Goal: Ask a question

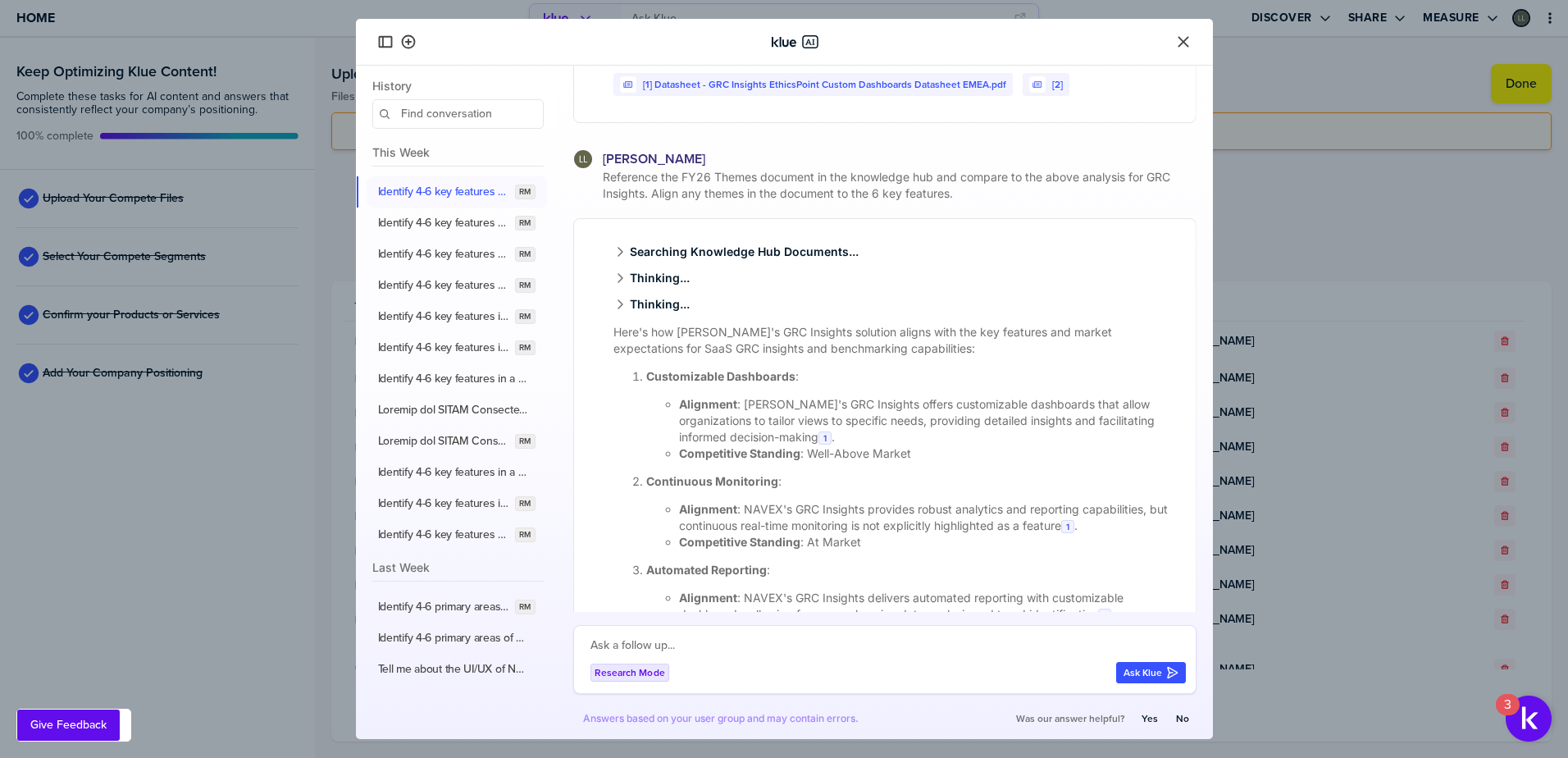
scroll to position [1649, 0]
drag, startPoint x: 961, startPoint y: 218, endPoint x: 620, endPoint y: 197, distance: 341.6
click at [620, 197] on span "Reference the FY26 Themes document in the knowledge hub and compare to the abov…" at bounding box center [898, 188] width 597 height 33
click at [941, 172] on div "[PERSON_NAME]" at bounding box center [884, 162] width 623 height 20
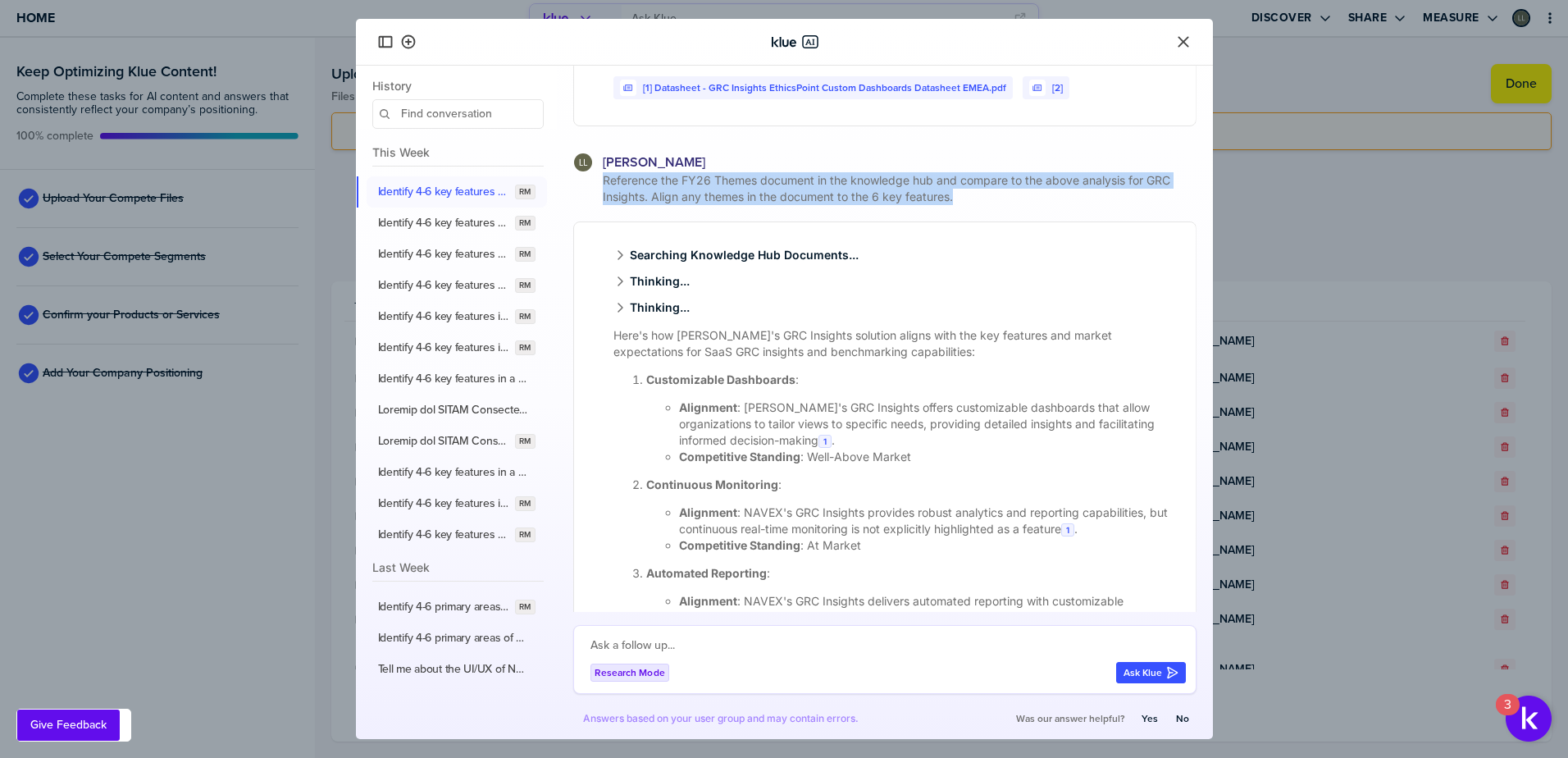
drag, startPoint x: 961, startPoint y: 212, endPoint x: 598, endPoint y: 189, distance: 363.7
click at [598, 189] on div "Reference the FY26 Themes document in the knowledge hub and compare to the abov…" at bounding box center [884, 188] width 623 height 33
copy span "Reference the FY26 Themes document in the knowledge hub and compare to the abov…"
click at [1180, 37] on icon "Close" at bounding box center [1183, 42] width 16 height 16
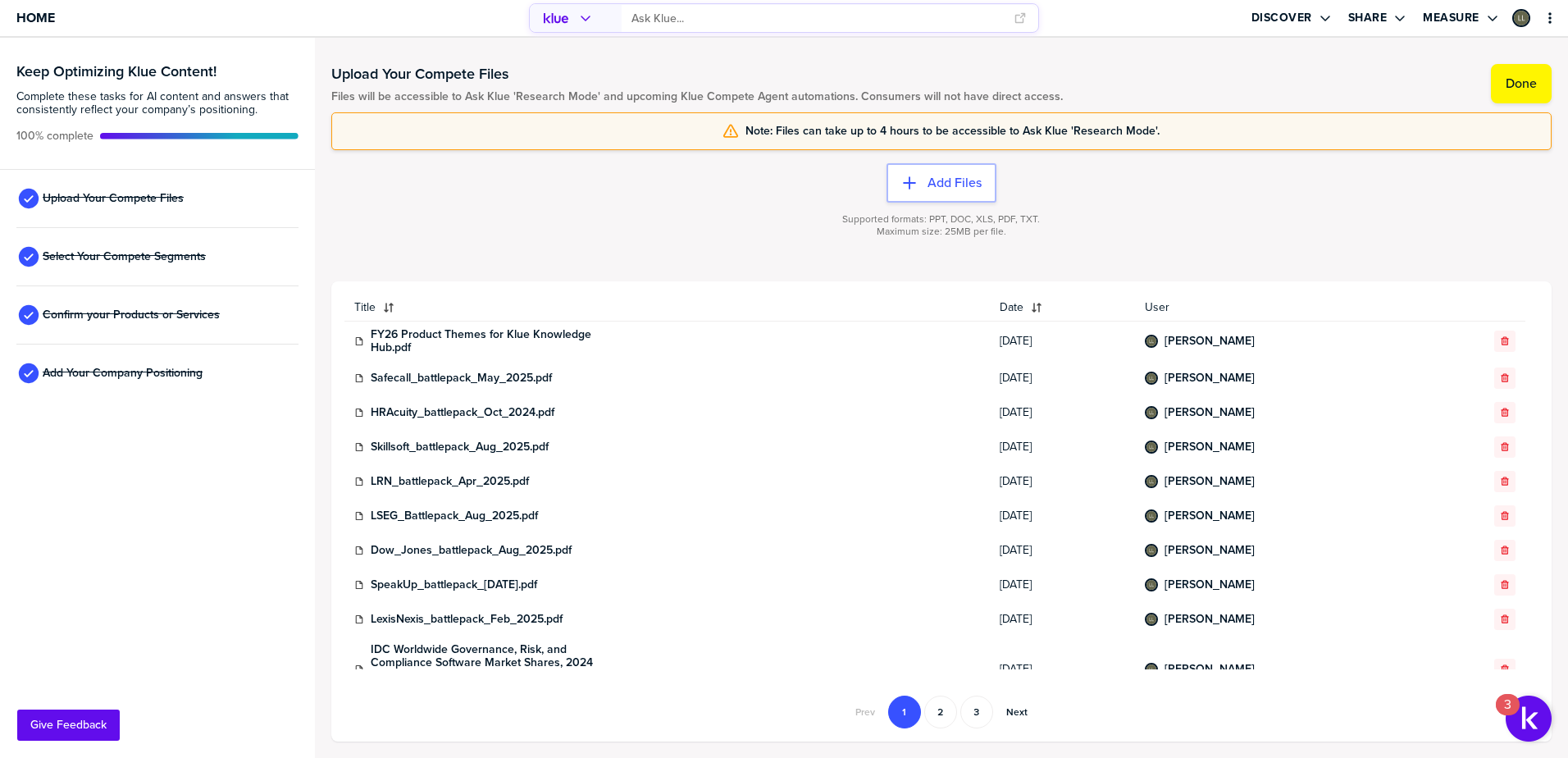
click at [661, 23] on input "primary" at bounding box center [817, 19] width 372 height 27
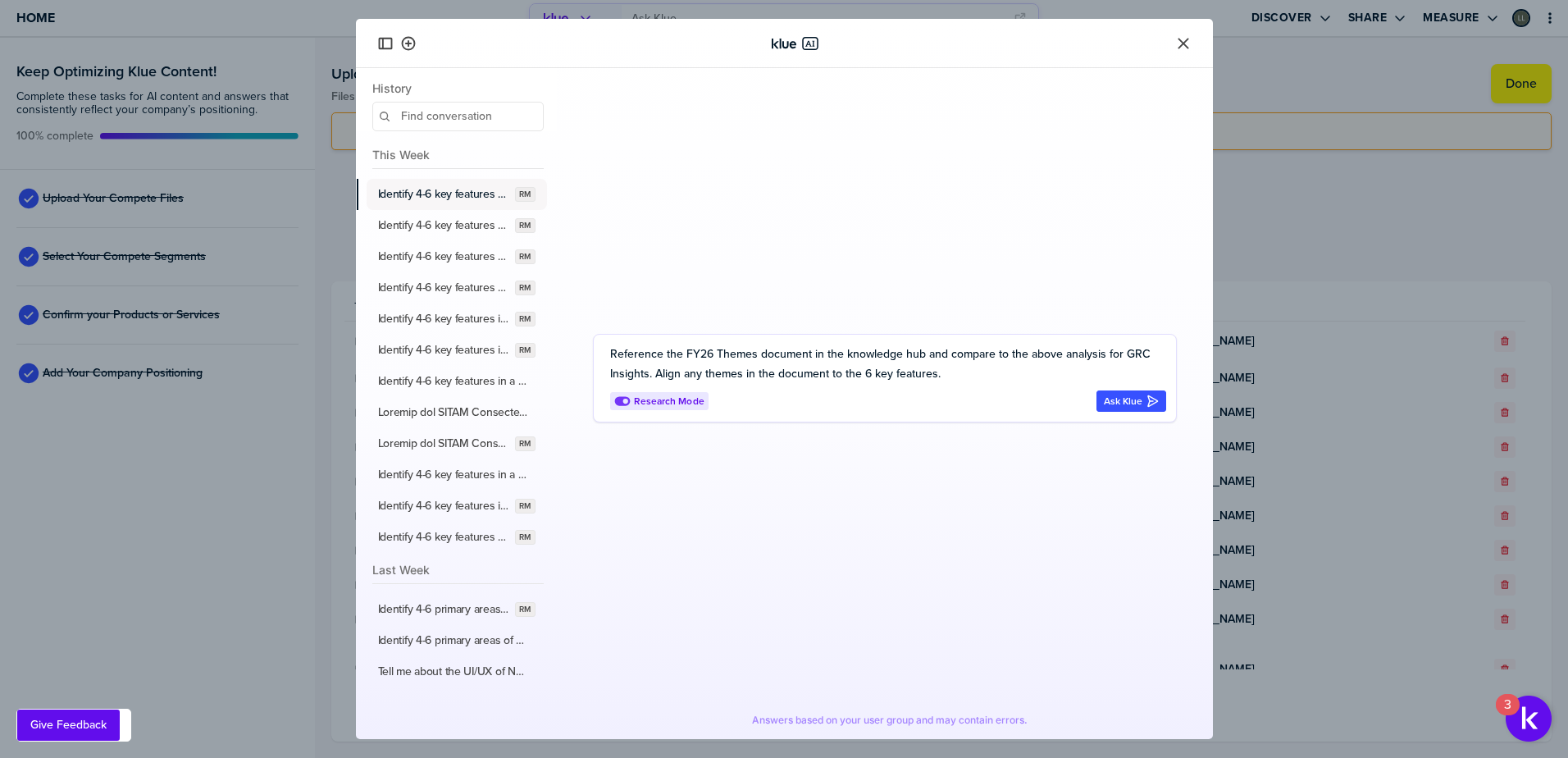
type textarea "Reference the FY26 Themes document in the knowledge hub and compare to the abov…"
click at [472, 185] on button "Identify 4-6 key features for a SaaS GRC insights and benchmarking capabilities…" at bounding box center [456, 194] width 180 height 31
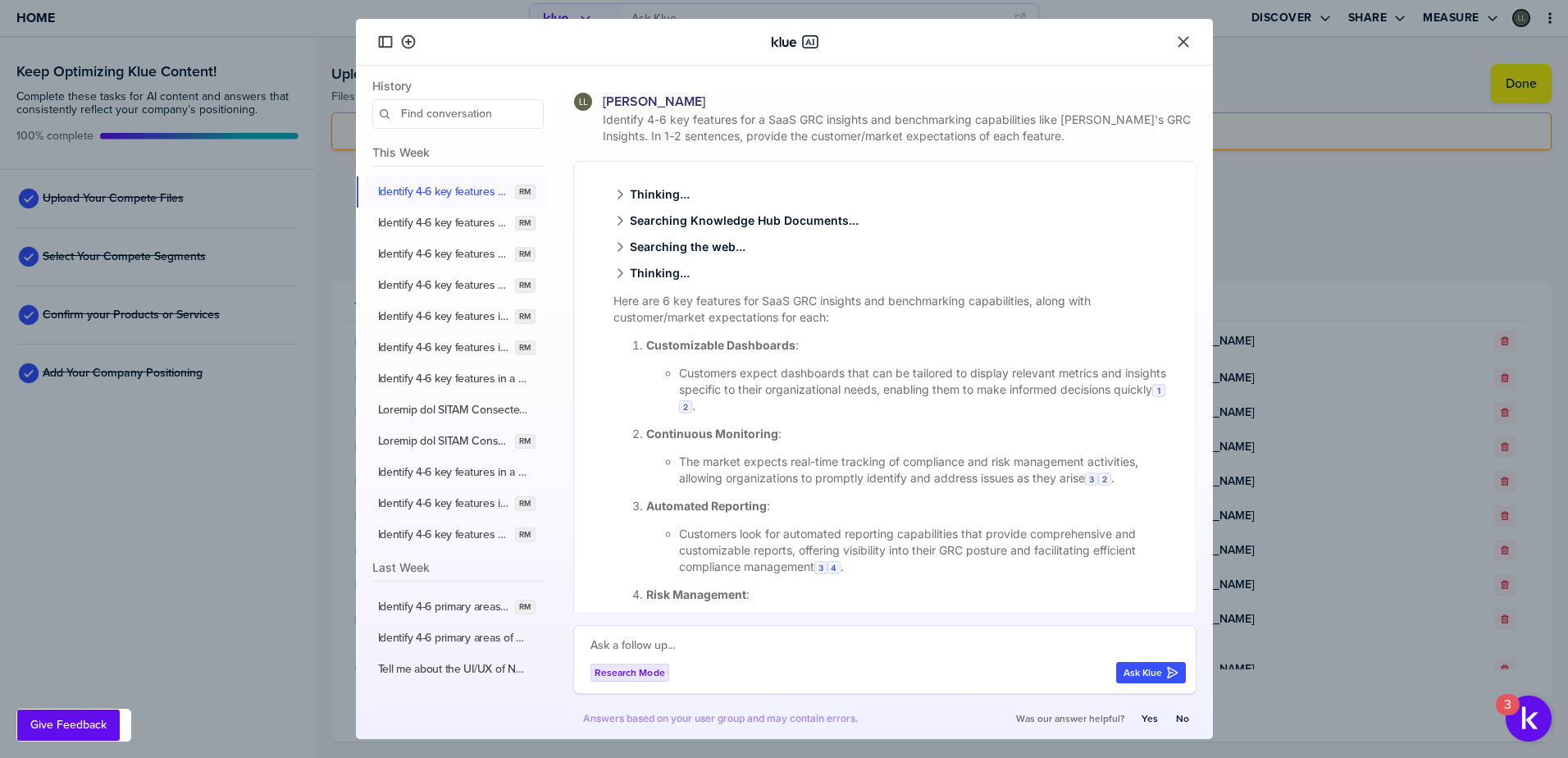
click at [639, 641] on textarea at bounding box center [888, 646] width 595 height 20
paste textarea "Reference the FY26 Themes document in the knowledge hub and compare to the abov…"
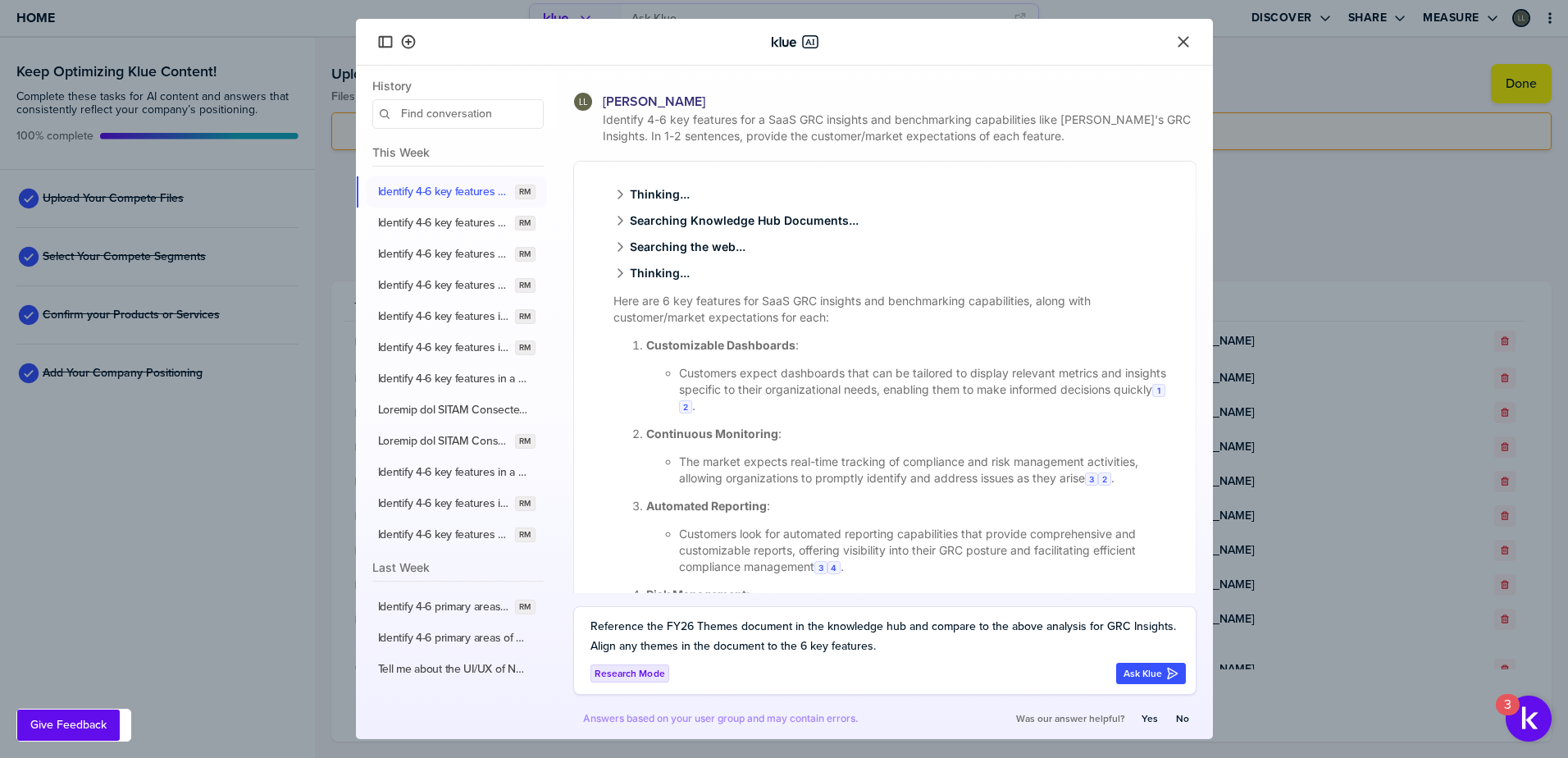
click at [664, 623] on textarea "Reference the FY26 Themes document in the knowledge hub and compare to the abov…" at bounding box center [888, 637] width 595 height 39
click at [701, 626] on textarea "Reference the "FY26 Themes document in the knowledge hub and compare to the abo…" at bounding box center [888, 637] width 595 height 39
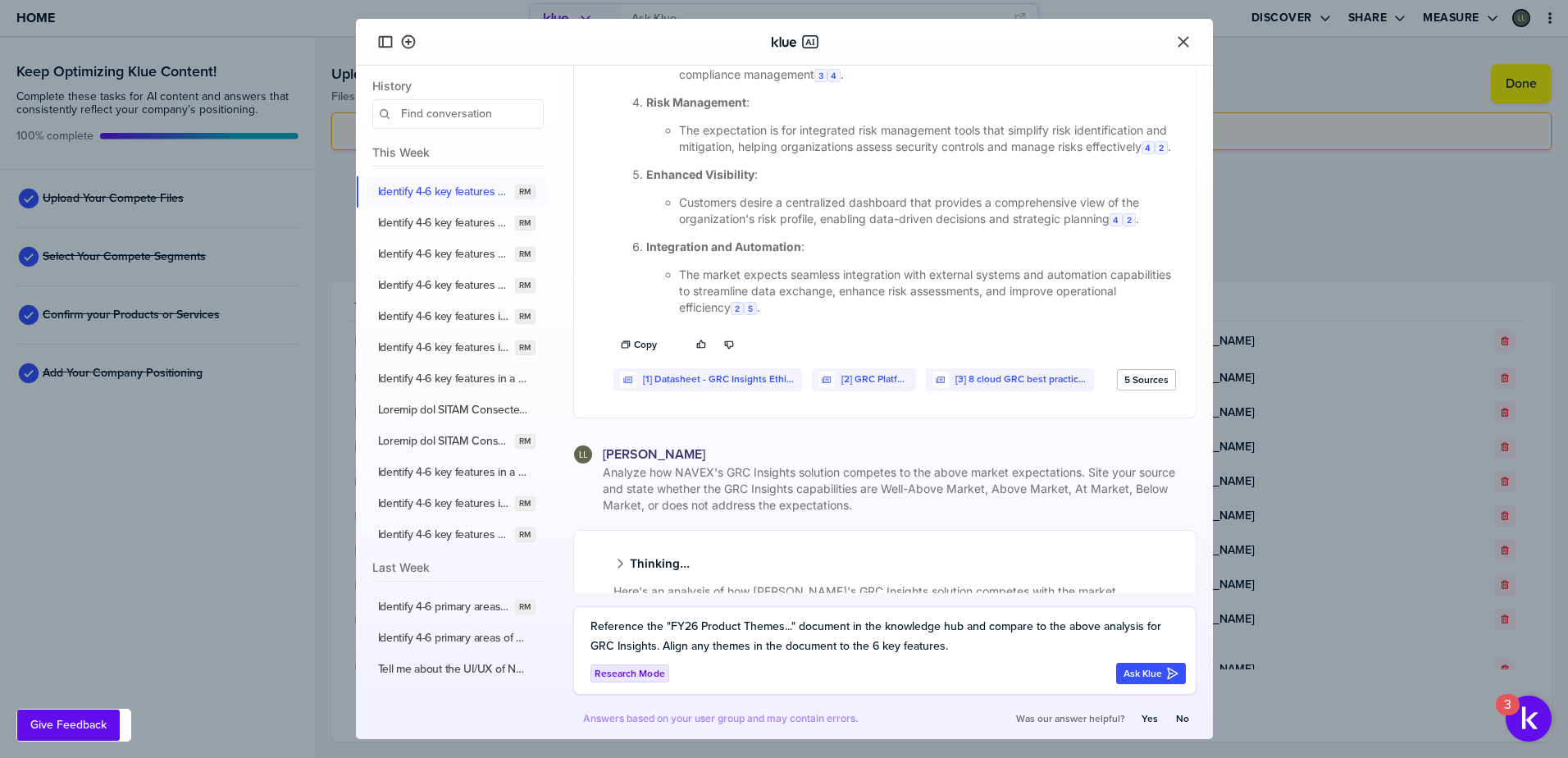
scroll to position [820, 0]
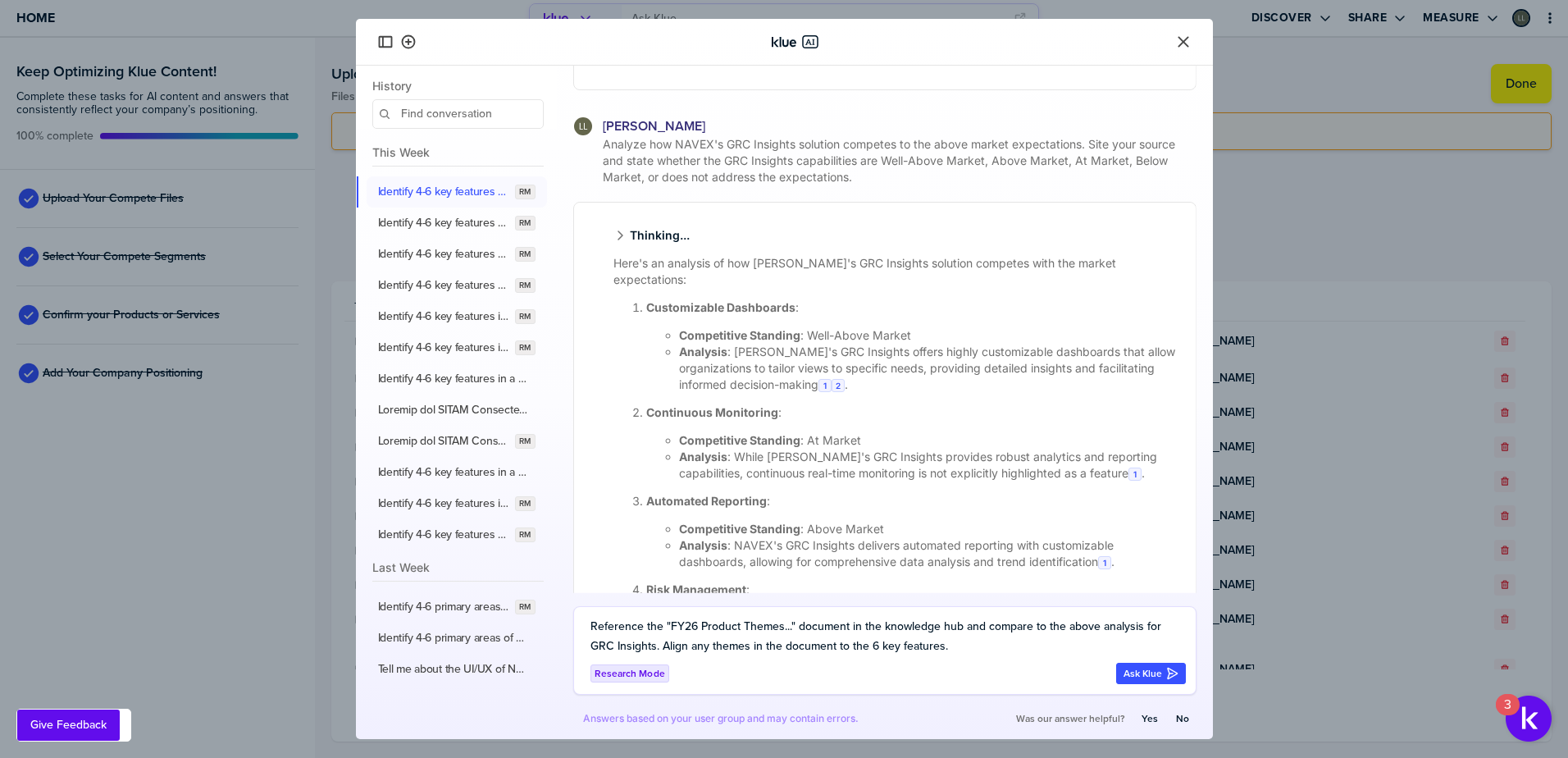
click at [628, 643] on textarea "Reference the "FY26 Product Themes..." document in the knowledge hub and compar…" at bounding box center [888, 637] width 595 height 39
click at [679, 643] on textarea "Reference the "FY26 Product Themes..." document in the knowledge hub and align …" at bounding box center [888, 637] width 595 height 39
click at [768, 645] on textarea "Reference the "FY26 Product Themes..." document in the knowledge hub and align …" at bounding box center [888, 637] width 595 height 39
type textarea "Reference the "FY26 Product Themes..." document in the knowledge hub and align …"
click at [1132, 677] on div "Ask Klue" at bounding box center [1151, 673] width 55 height 13
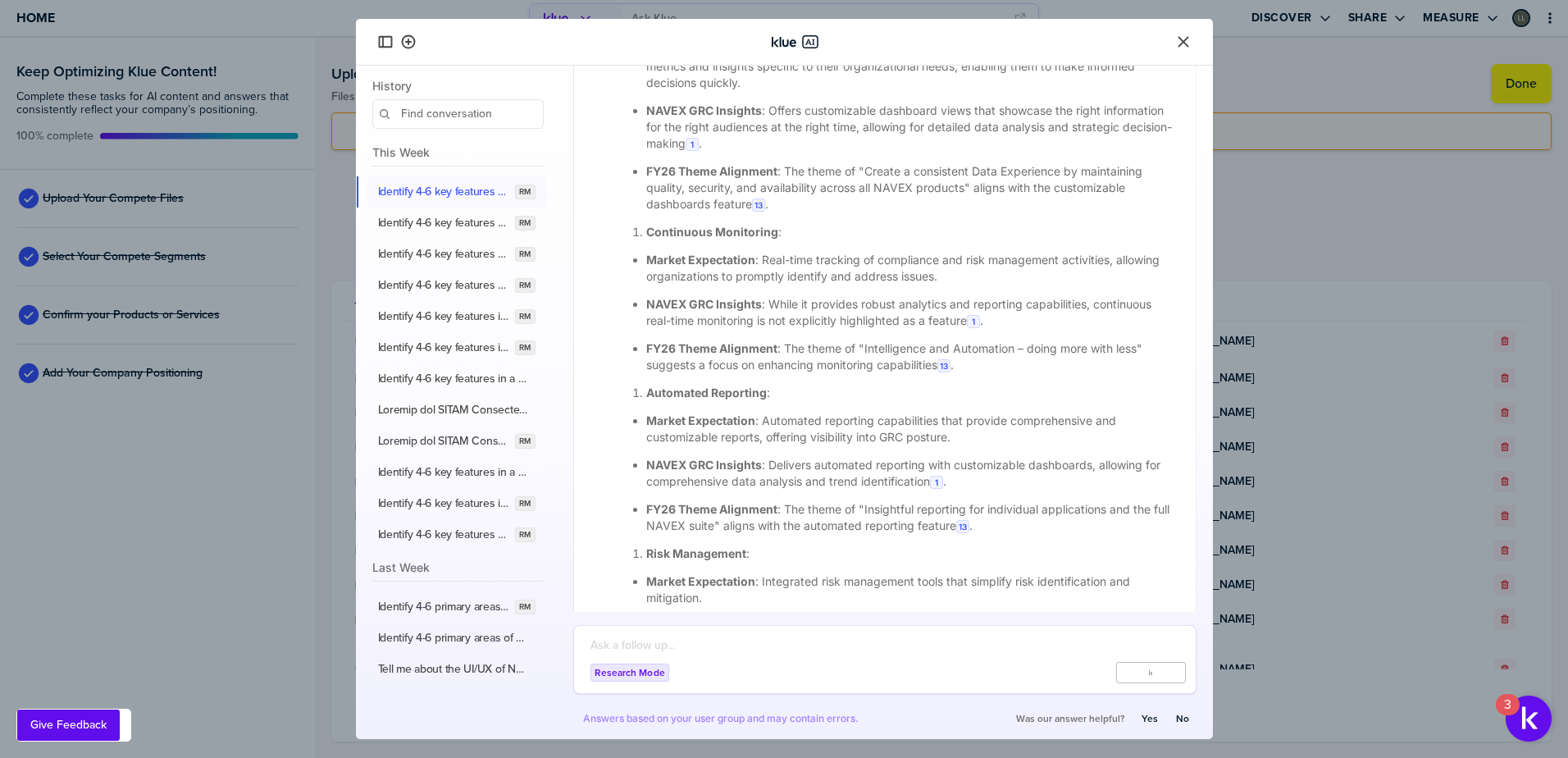
scroll to position [2943, 0]
